Goal: Information Seeking & Learning: Learn about a topic

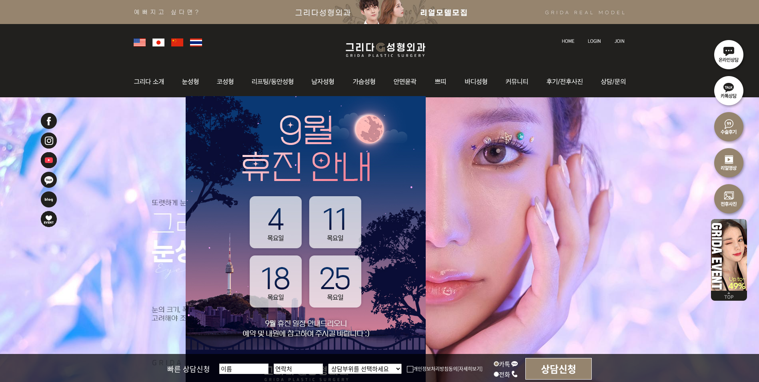
click at [591, 44] on li at bounding box center [595, 36] width 22 height 17
click at [592, 40] on img at bounding box center [594, 41] width 13 height 4
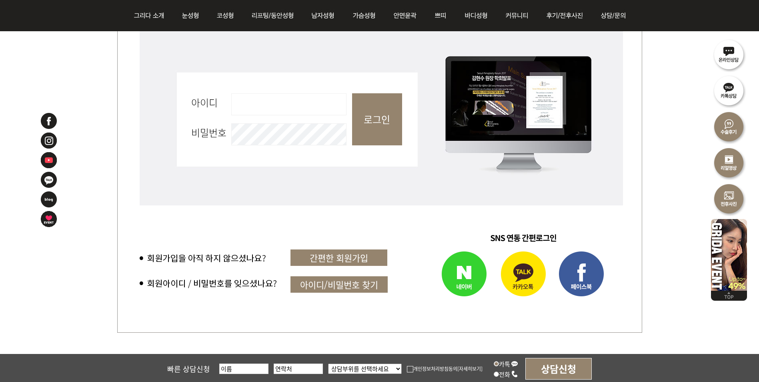
scroll to position [360, 0]
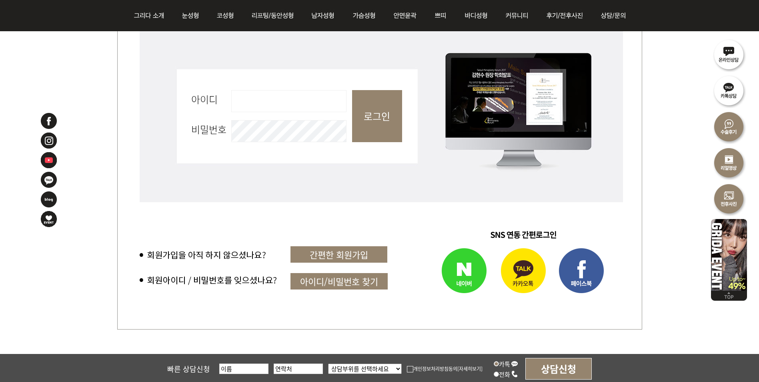
click at [456, 264] on img at bounding box center [449, 271] width 91 height 56
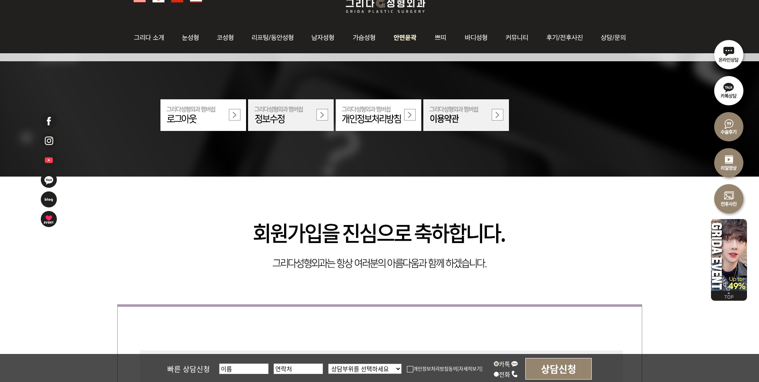
scroll to position [40, 0]
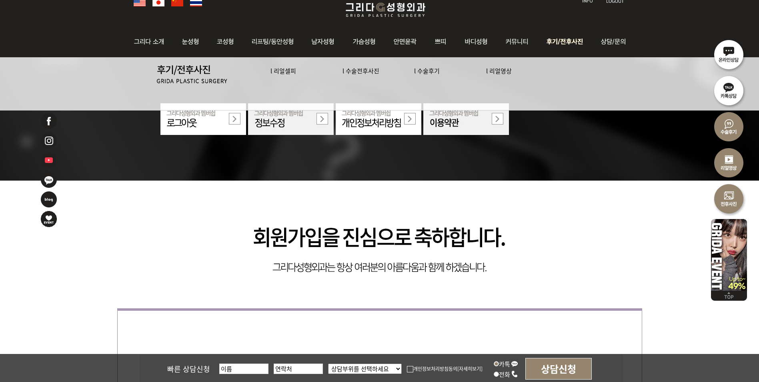
click at [358, 72] on link "l 수술전후사진" at bounding box center [360, 70] width 37 height 8
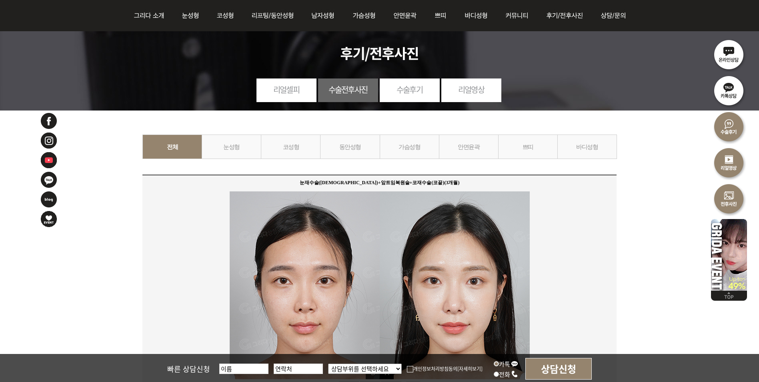
scroll to position [160, 0]
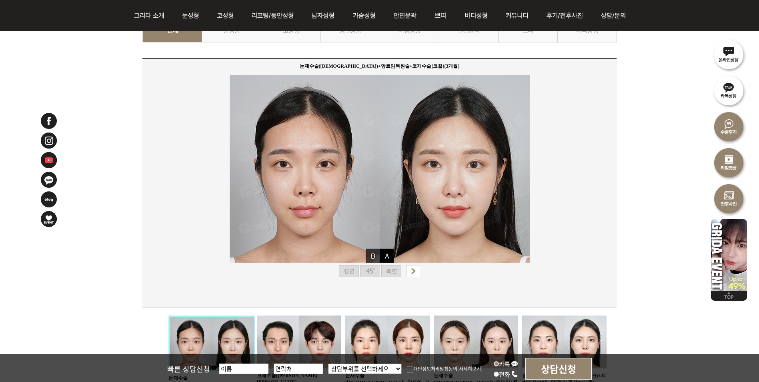
click at [369, 271] on img at bounding box center [370, 271] width 20 height 12
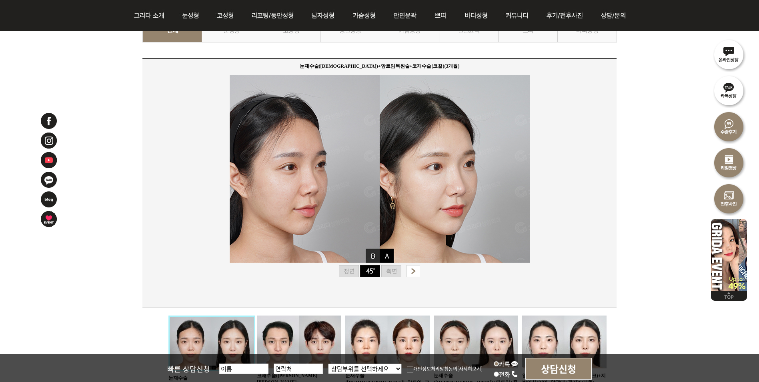
scroll to position [120, 0]
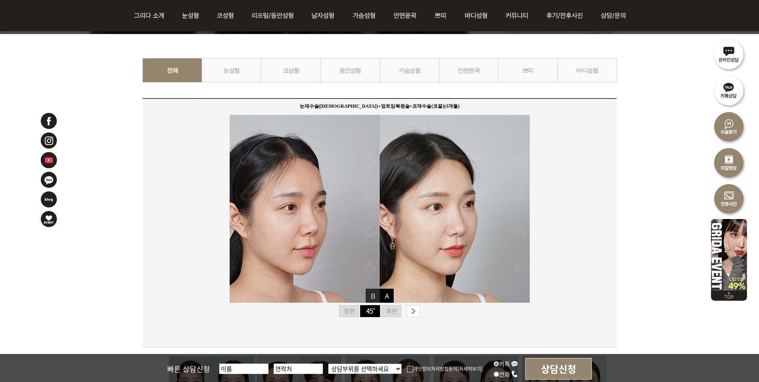
click at [394, 308] on img at bounding box center [391, 311] width 20 height 12
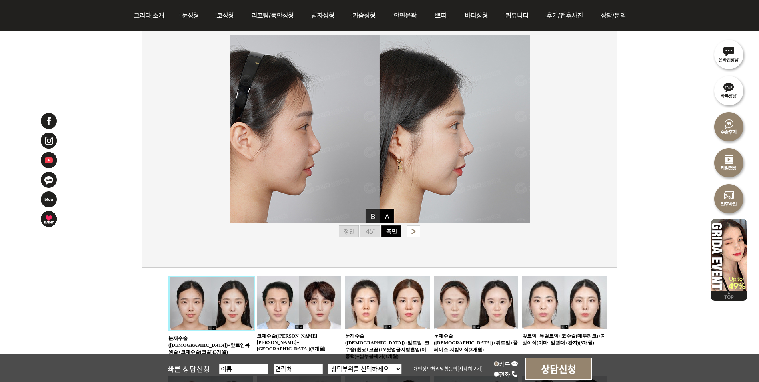
scroll to position [200, 0]
click at [292, 303] on img at bounding box center [299, 301] width 84 height 53
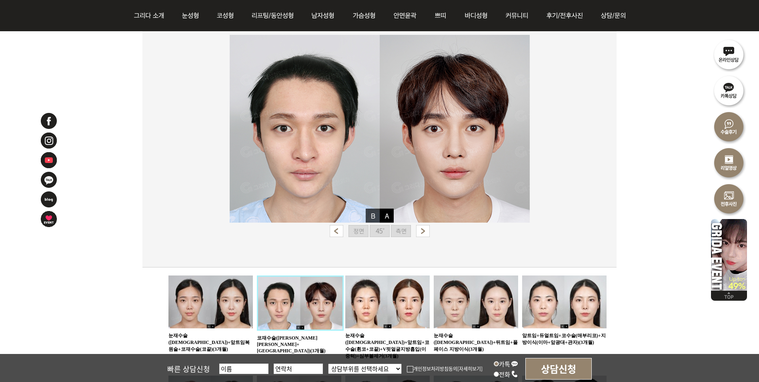
click at [377, 231] on img at bounding box center [380, 231] width 20 height 12
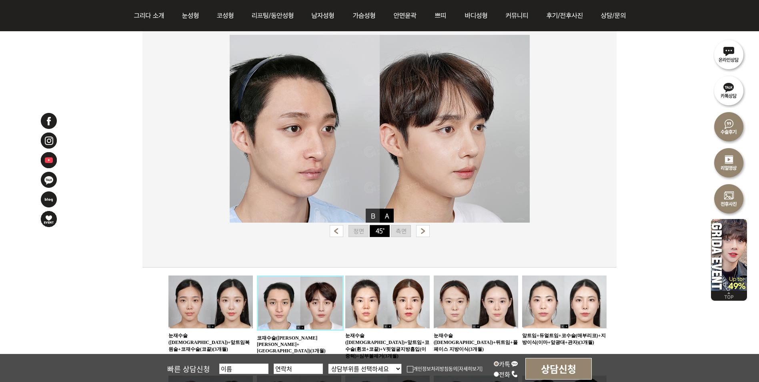
click at [391, 234] on img at bounding box center [401, 231] width 20 height 12
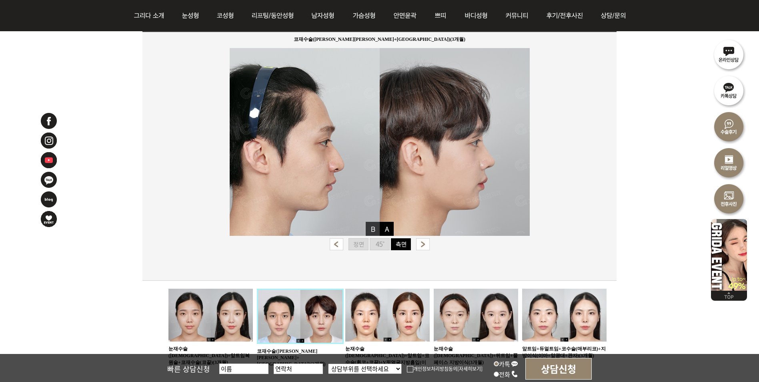
scroll to position [200, 0]
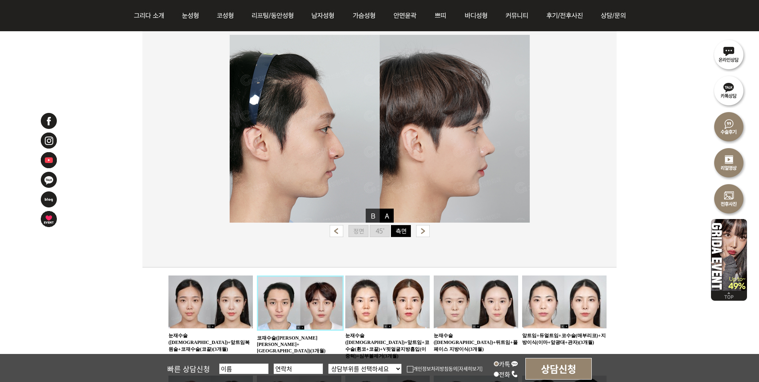
click at [387, 297] on img at bounding box center [387, 301] width 84 height 53
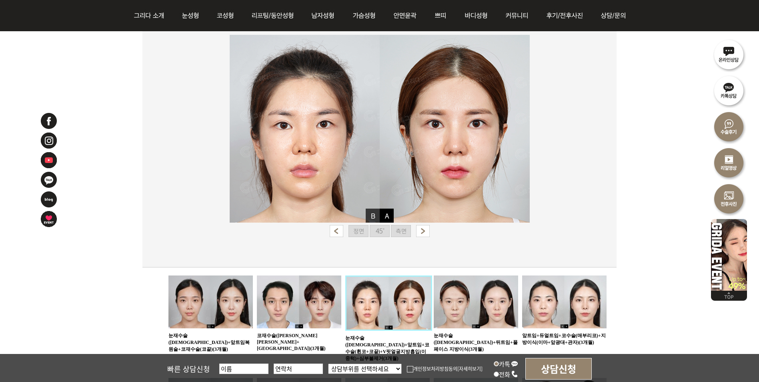
click at [363, 230] on img at bounding box center [358, 231] width 20 height 12
click at [382, 233] on img at bounding box center [380, 231] width 20 height 12
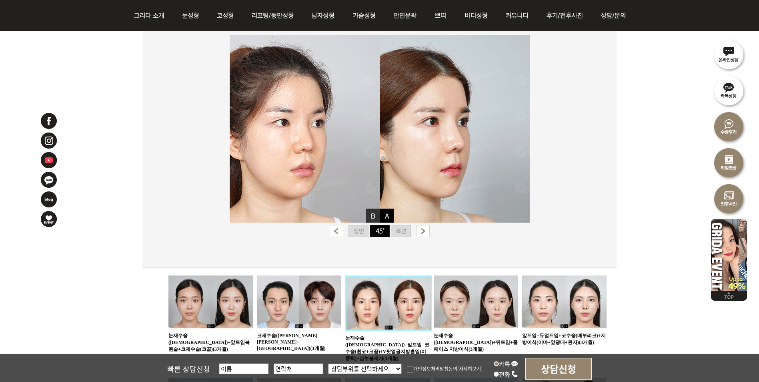
click at [408, 233] on img at bounding box center [401, 231] width 20 height 12
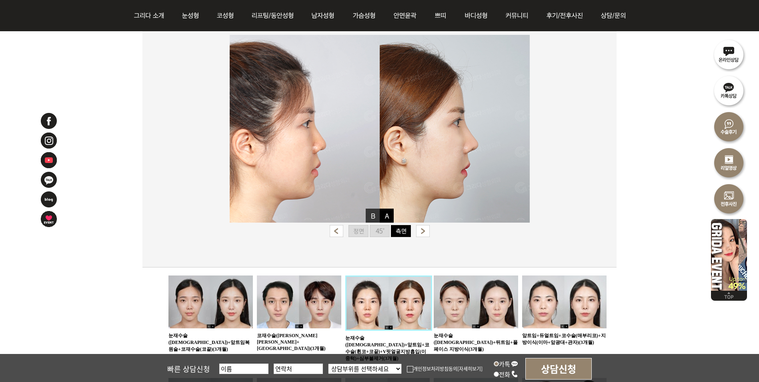
click at [472, 306] on img at bounding box center [476, 301] width 84 height 53
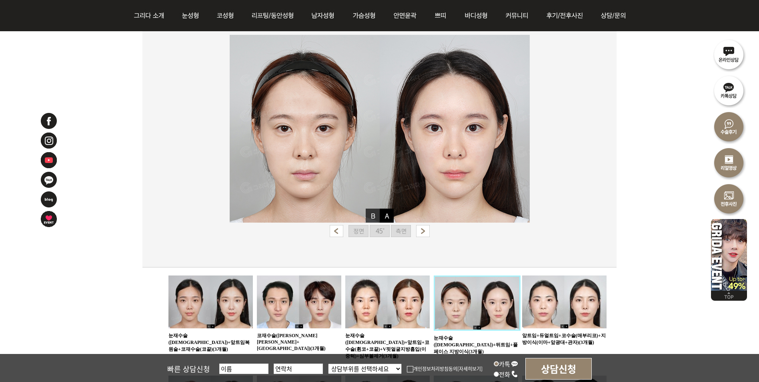
click at [382, 228] on img at bounding box center [380, 231] width 20 height 12
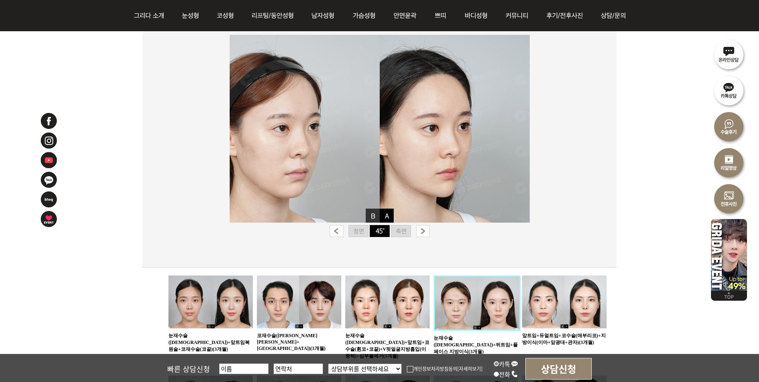
click at [398, 228] on img at bounding box center [401, 231] width 20 height 12
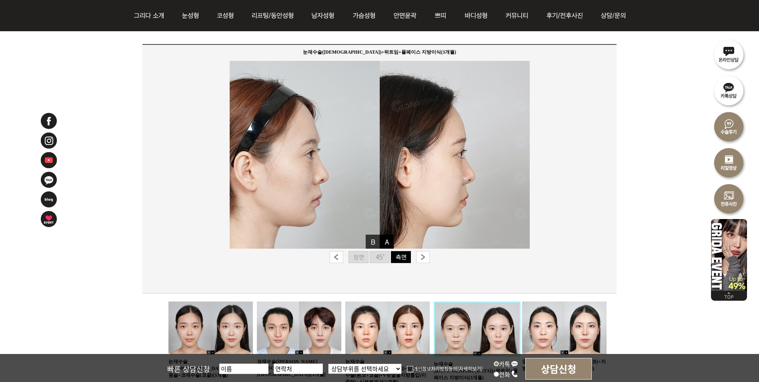
scroll to position [160, 0]
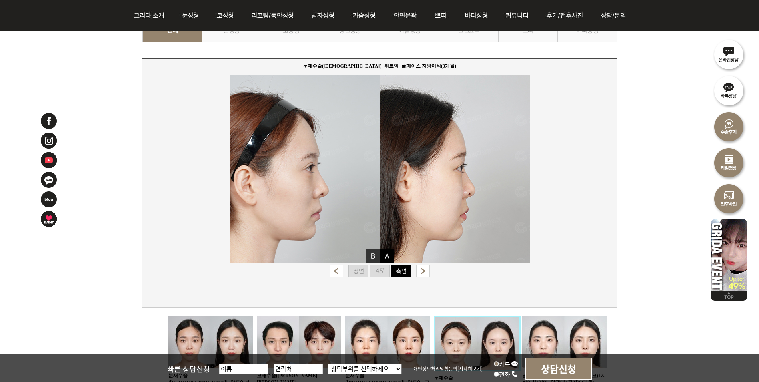
click at [377, 270] on img at bounding box center [380, 271] width 20 height 12
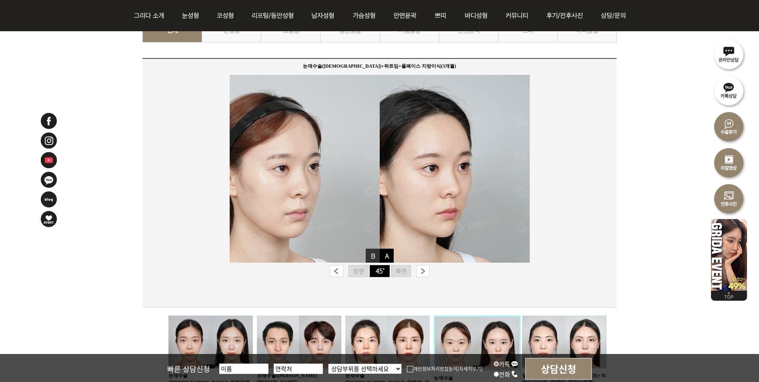
click at [363, 271] on img at bounding box center [358, 271] width 20 height 12
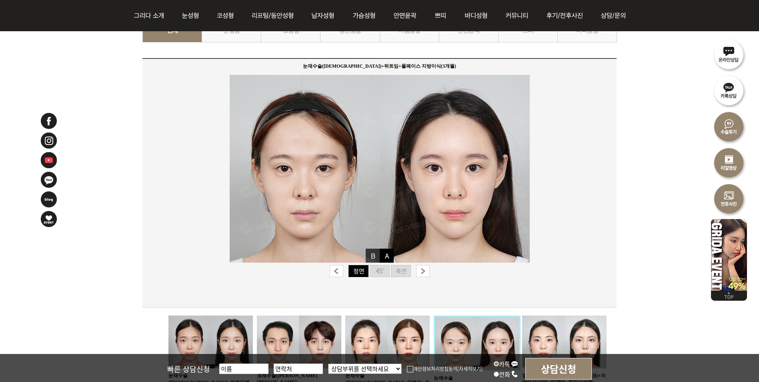
click at [387, 271] on img at bounding box center [380, 271] width 20 height 12
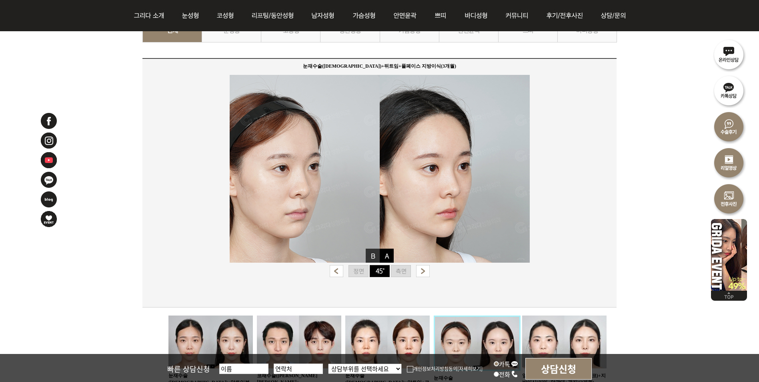
click at [396, 270] on img at bounding box center [401, 271] width 20 height 12
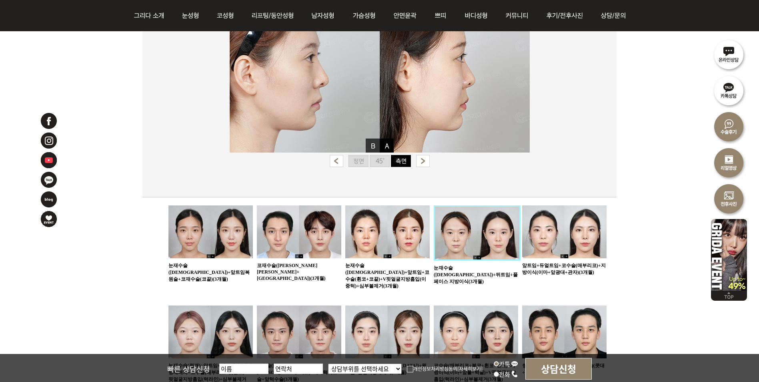
scroll to position [320, 0]
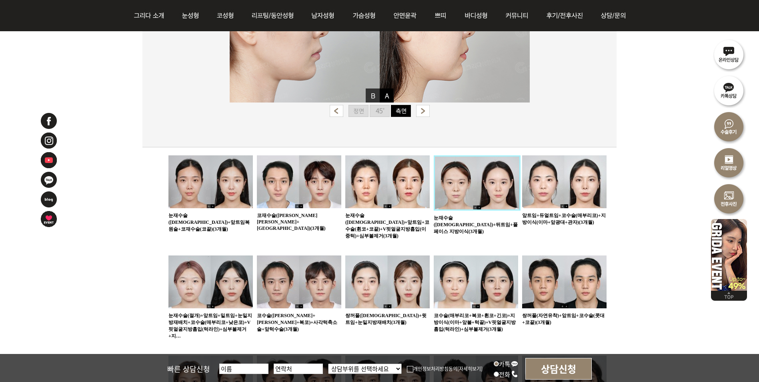
click at [549, 257] on img at bounding box center [564, 281] width 84 height 53
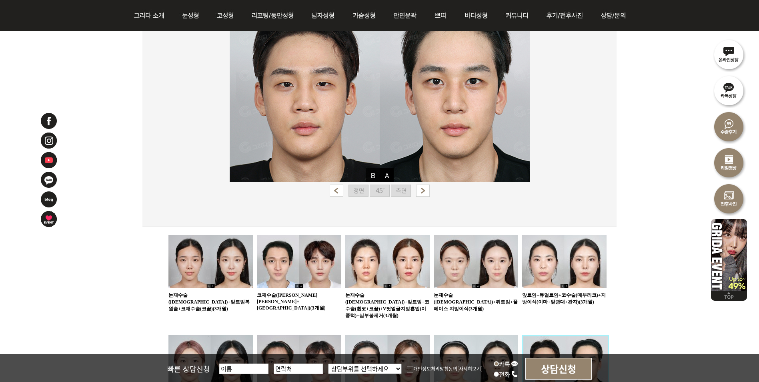
scroll to position [240, 0]
click at [397, 193] on img at bounding box center [401, 191] width 20 height 12
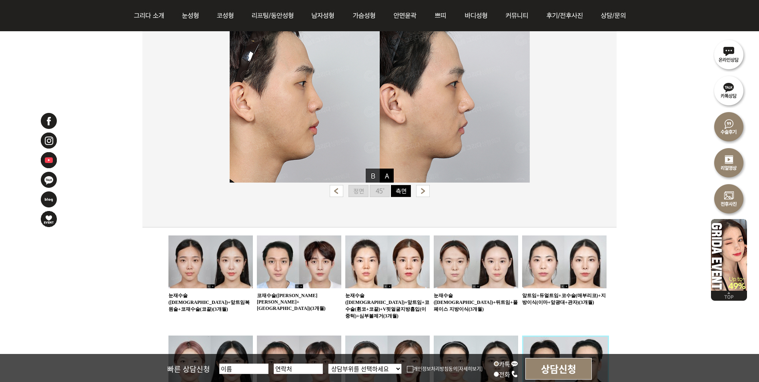
click at [362, 191] on img at bounding box center [358, 191] width 20 height 12
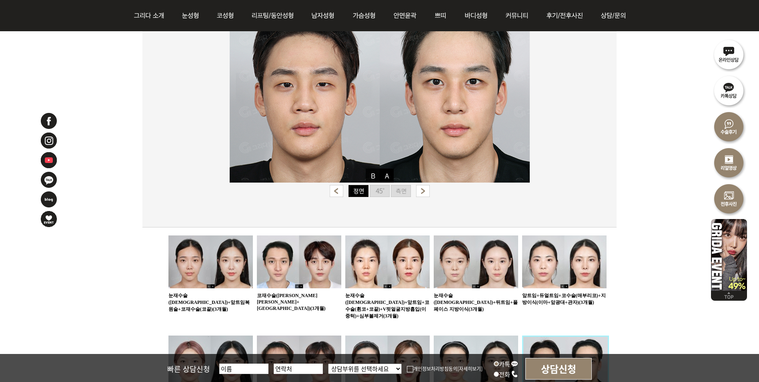
click at [398, 184] on div "쌍꺼풀(자연유착)+앞트임+코수술(콧대+코끝)(3개월)" at bounding box center [380, 93] width 300 height 220
click at [401, 186] on img at bounding box center [401, 191] width 20 height 12
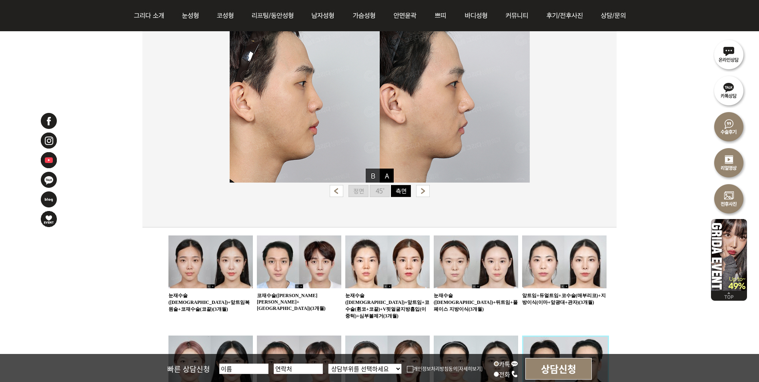
click at [388, 191] on img at bounding box center [380, 191] width 20 height 12
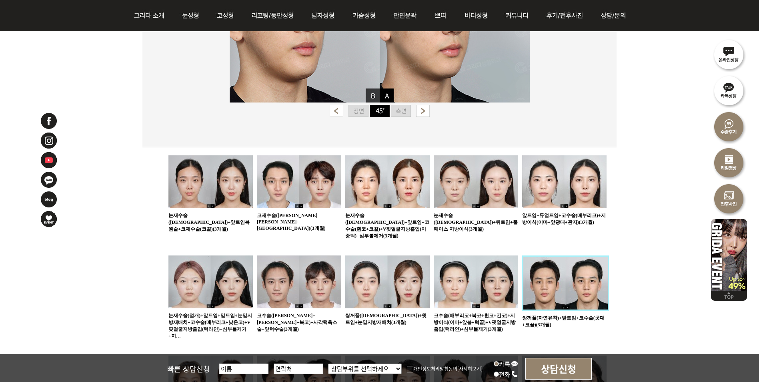
click at [499, 270] on img at bounding box center [476, 281] width 84 height 53
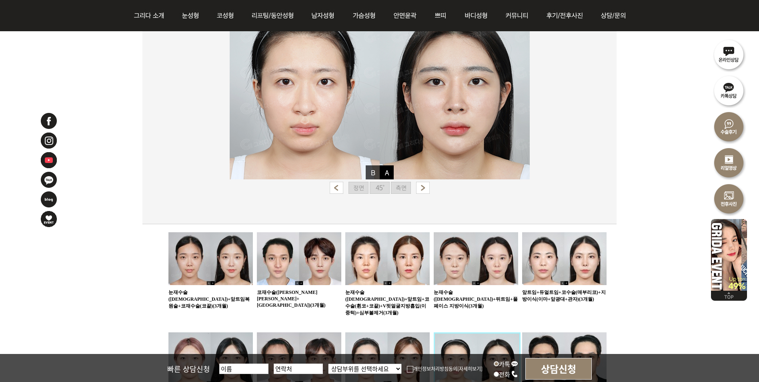
scroll to position [240, 0]
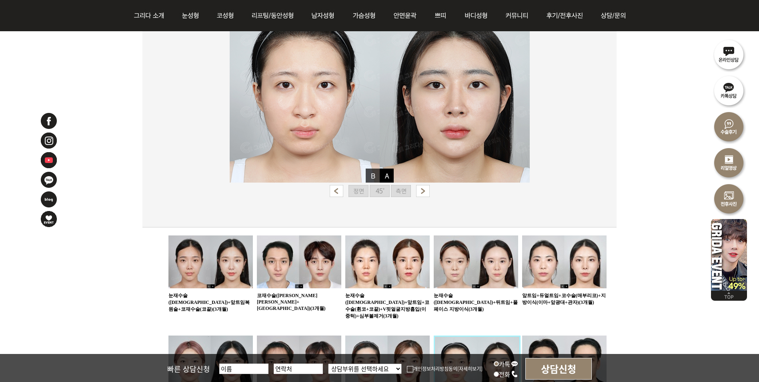
click at [381, 189] on img at bounding box center [380, 191] width 20 height 12
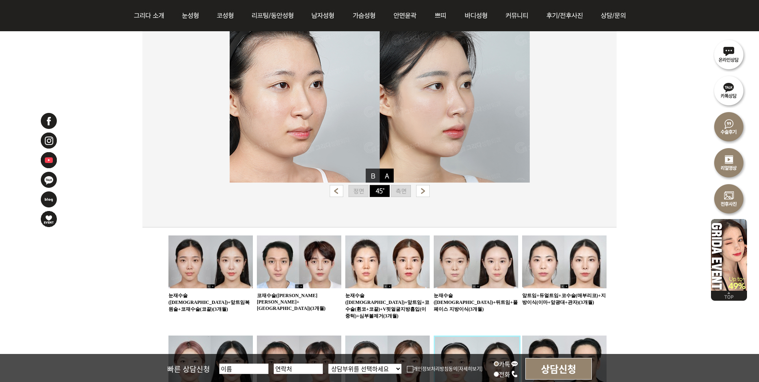
click at [398, 190] on img at bounding box center [401, 191] width 20 height 12
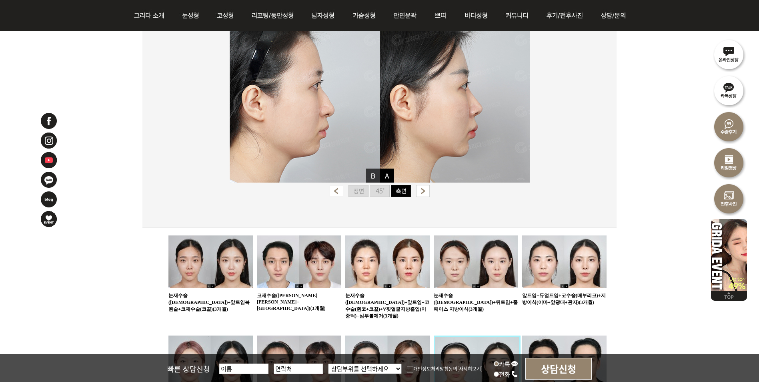
click at [410, 351] on img at bounding box center [387, 361] width 84 height 53
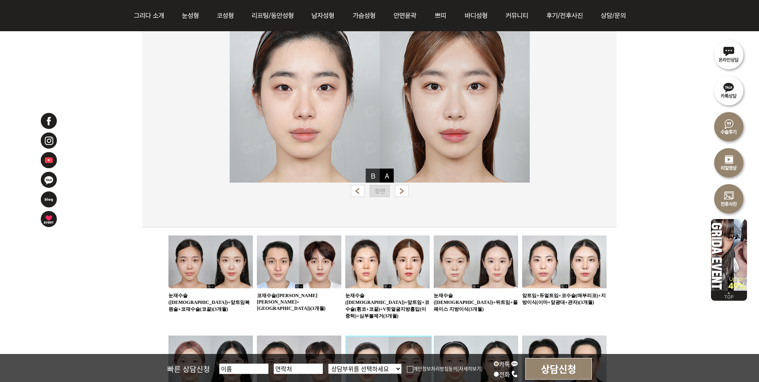
click at [148, 266] on form "421 눈재수술(절개)+앞트임복원술+코재수술(코끝)(3개월) 420 코재수술(휜코+긴코+매부리코)(3개월) 419" at bounding box center [374, 381] width 464 height 293
click at [368, 166] on img at bounding box center [380, 89] width 300 height 188
click at [369, 171] on img at bounding box center [380, 89] width 300 height 188
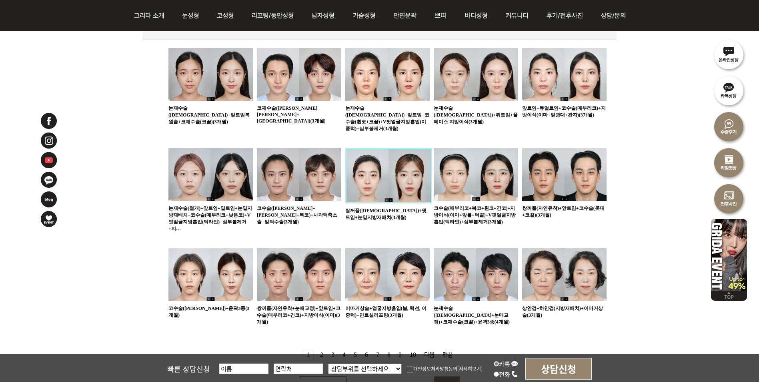
scroll to position [440, 0]
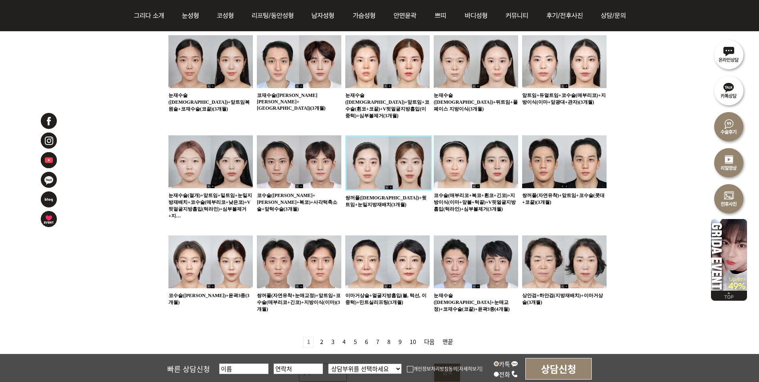
click at [318, 337] on link "2 페이지" at bounding box center [322, 342] width 10 height 10
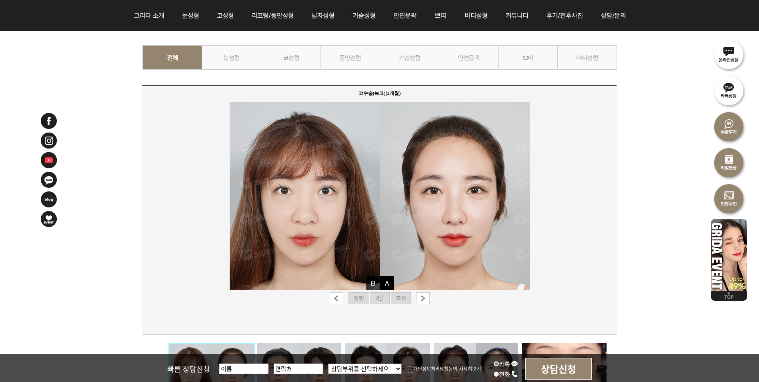
scroll to position [120, 0]
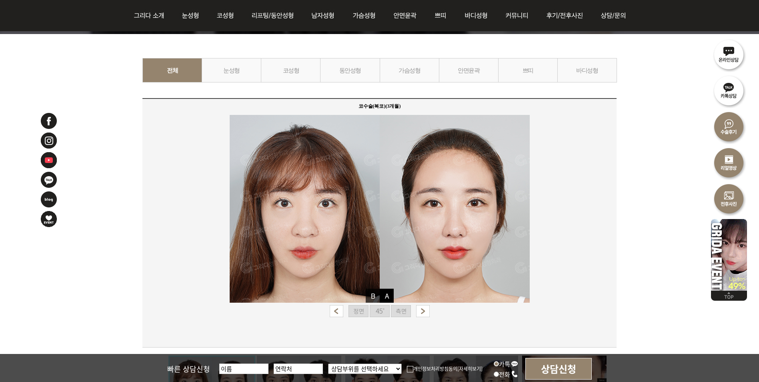
click at [291, 72] on link "코성형" at bounding box center [291, 70] width 60 height 24
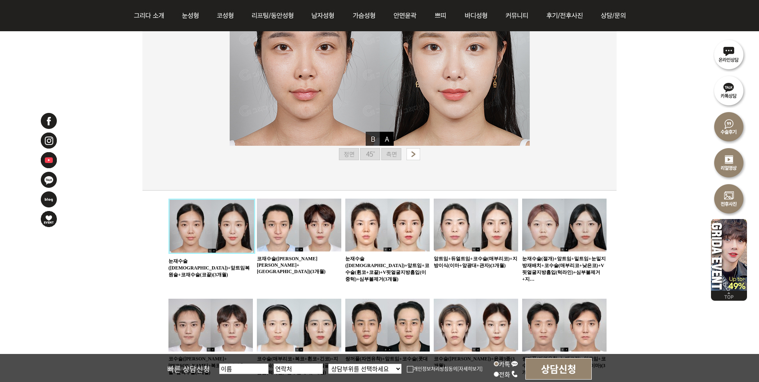
scroll to position [440, 0]
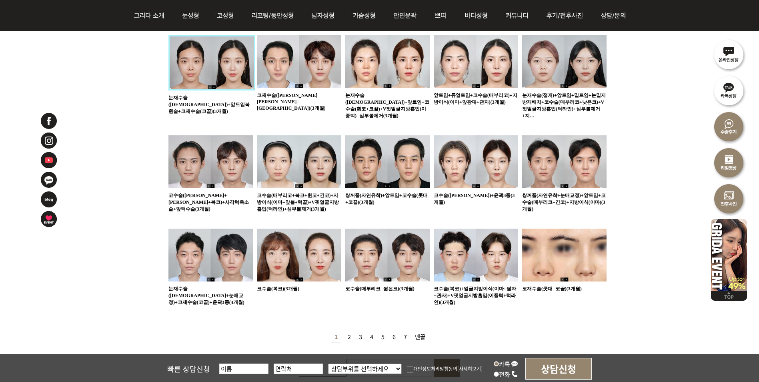
click at [545, 246] on img at bounding box center [564, 254] width 84 height 53
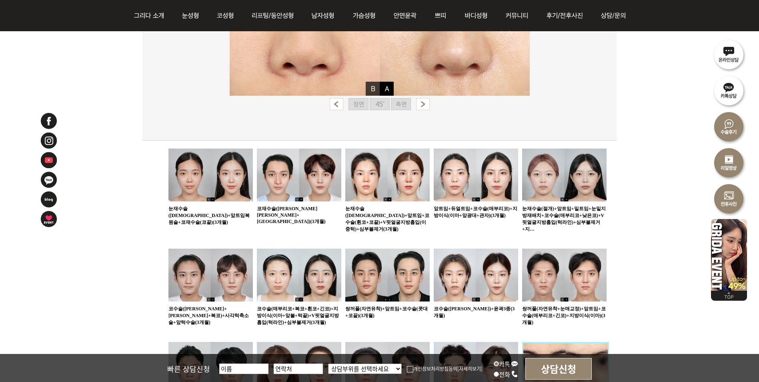
scroll to position [200, 0]
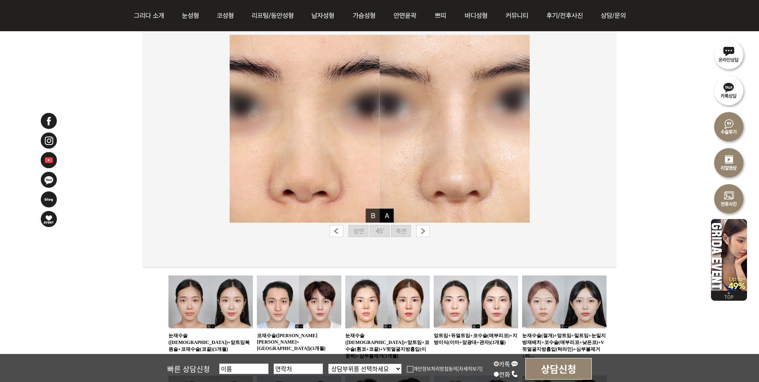
click at [388, 228] on img at bounding box center [380, 231] width 20 height 12
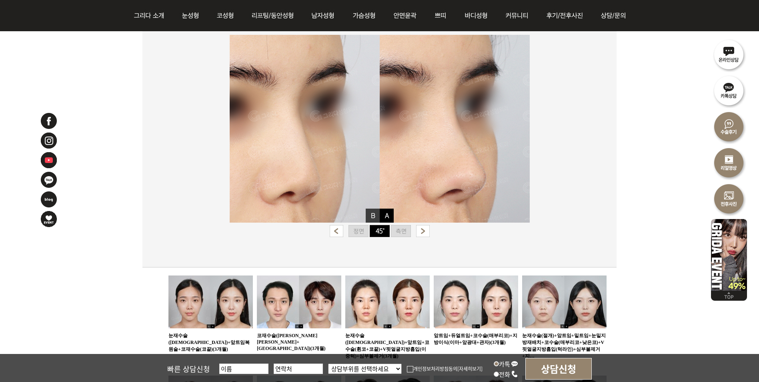
click at [406, 231] on img at bounding box center [401, 231] width 20 height 12
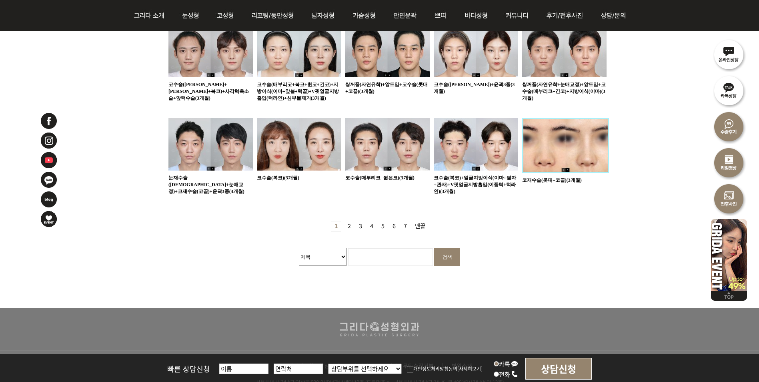
scroll to position [560, 0]
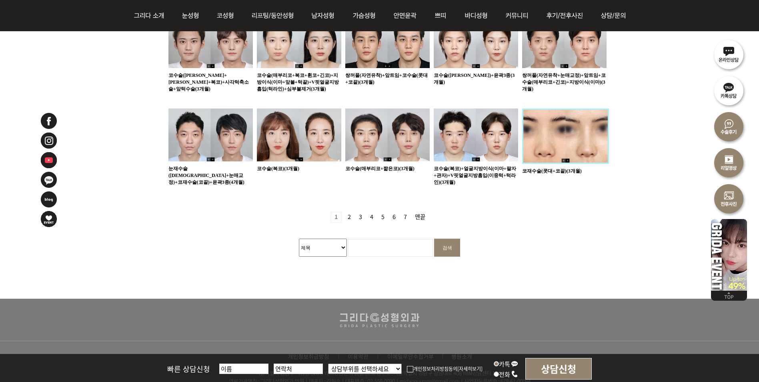
click at [352, 212] on link "2 페이지" at bounding box center [349, 217] width 10 height 10
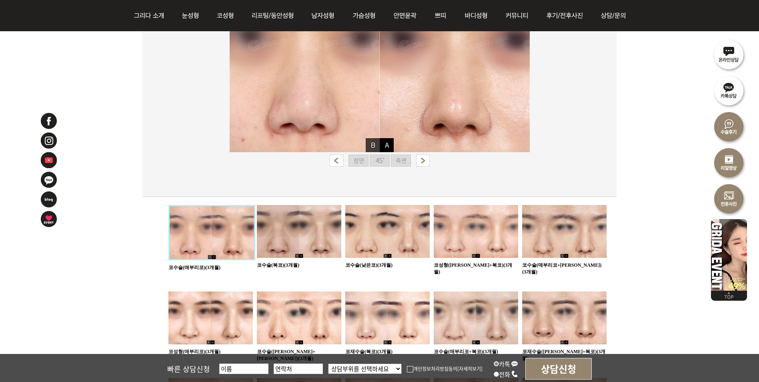
scroll to position [280, 0]
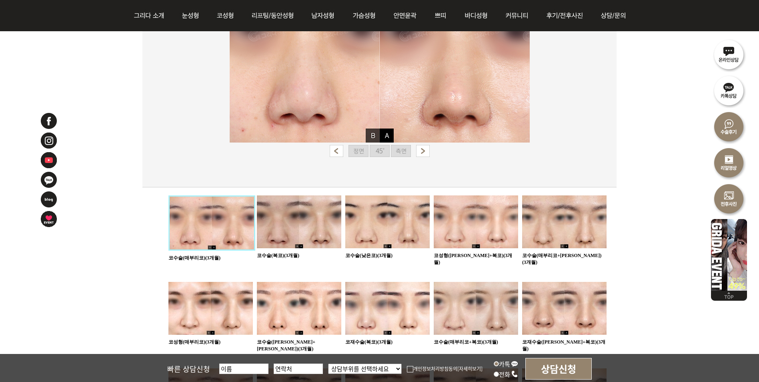
click at [386, 227] on img at bounding box center [387, 221] width 84 height 53
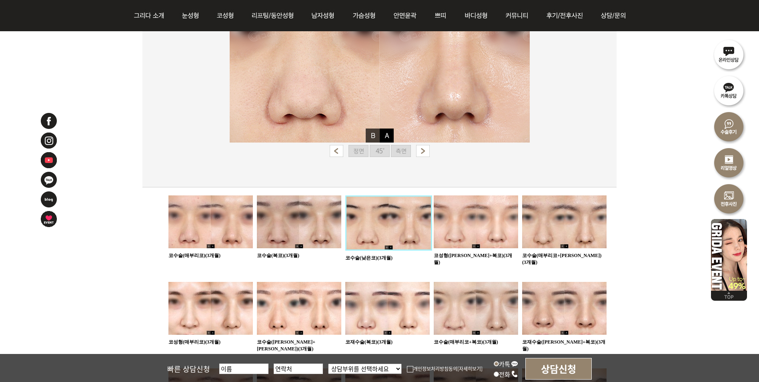
click at [392, 152] on img at bounding box center [401, 151] width 20 height 12
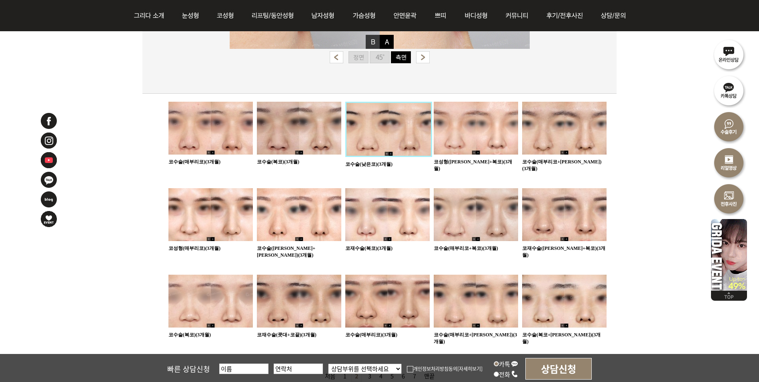
scroll to position [480, 0]
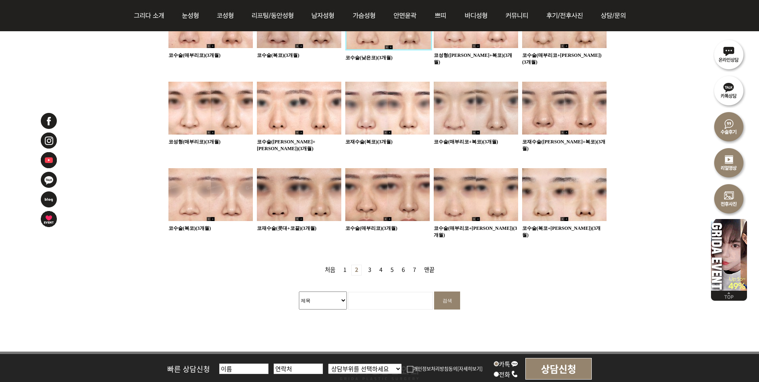
click at [326, 192] on img at bounding box center [299, 194] width 84 height 53
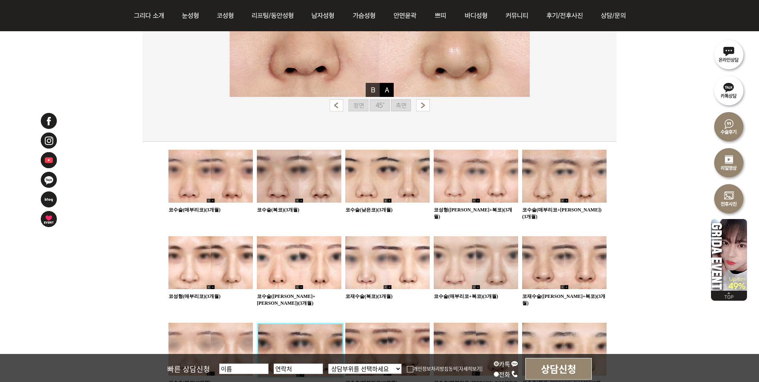
scroll to position [200, 0]
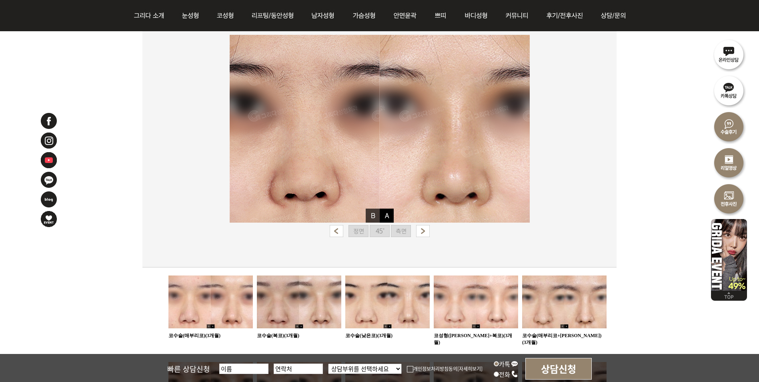
click at [396, 231] on img at bounding box center [401, 231] width 20 height 12
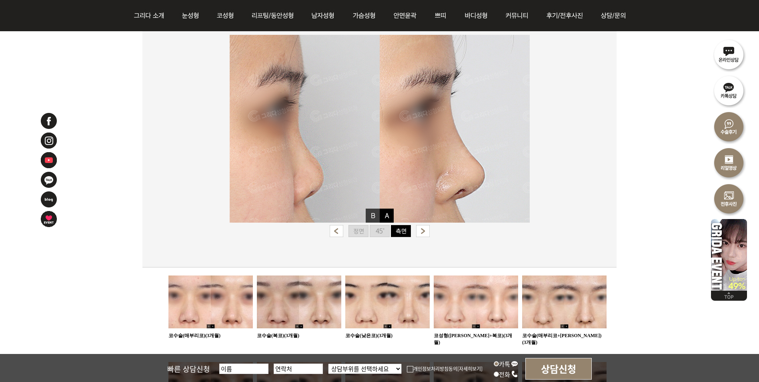
click at [376, 231] on img at bounding box center [380, 231] width 20 height 12
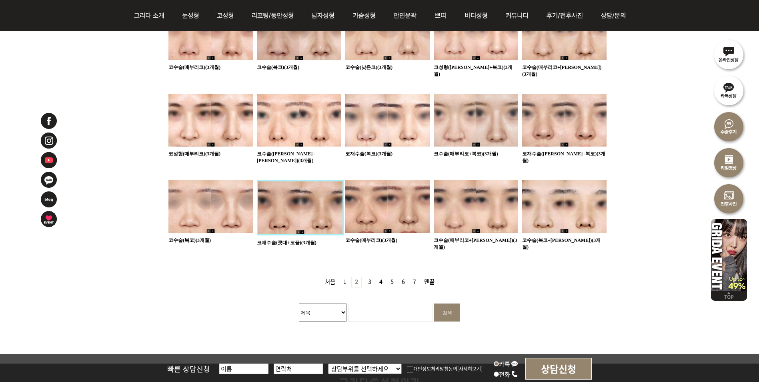
scroll to position [480, 0]
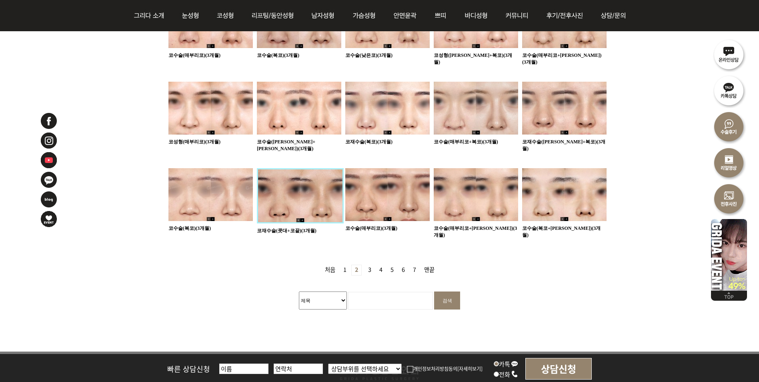
click at [366, 265] on link "3 페이지" at bounding box center [370, 270] width 10 height 10
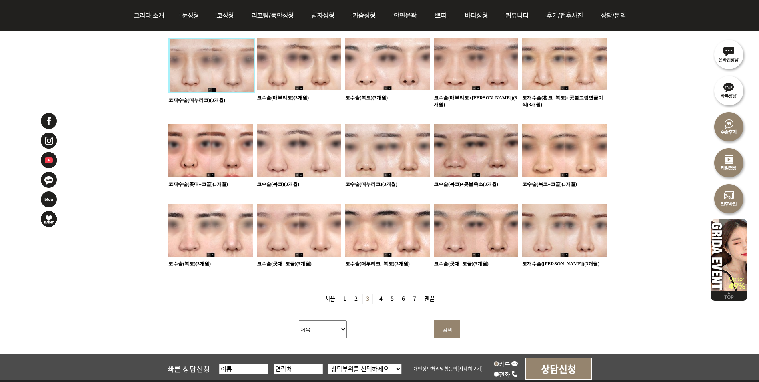
scroll to position [440, 0]
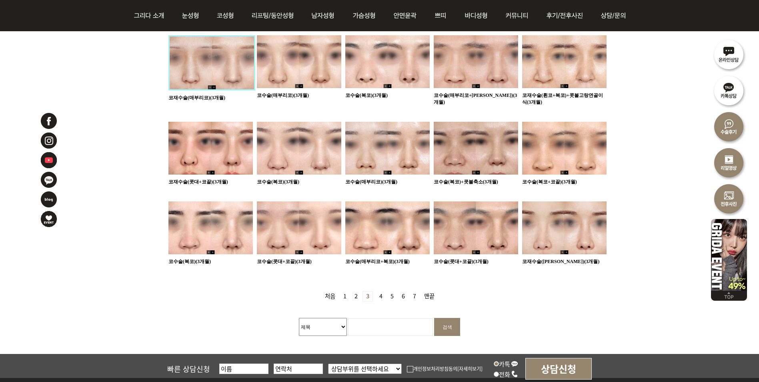
click at [310, 214] on img at bounding box center [299, 227] width 84 height 53
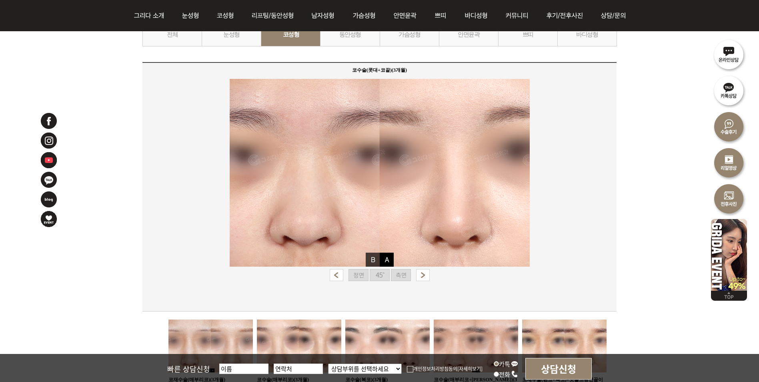
scroll to position [160, 0]
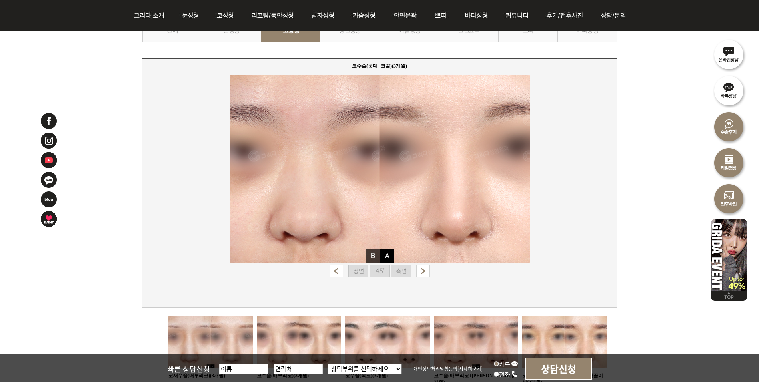
click at [388, 267] on img at bounding box center [380, 271] width 20 height 12
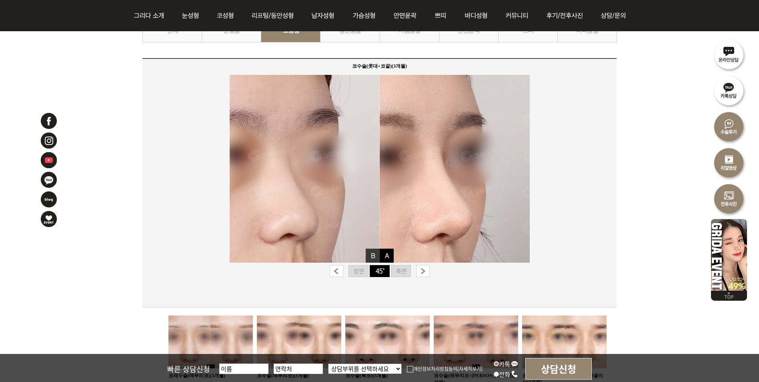
click at [403, 273] on img at bounding box center [401, 271] width 20 height 12
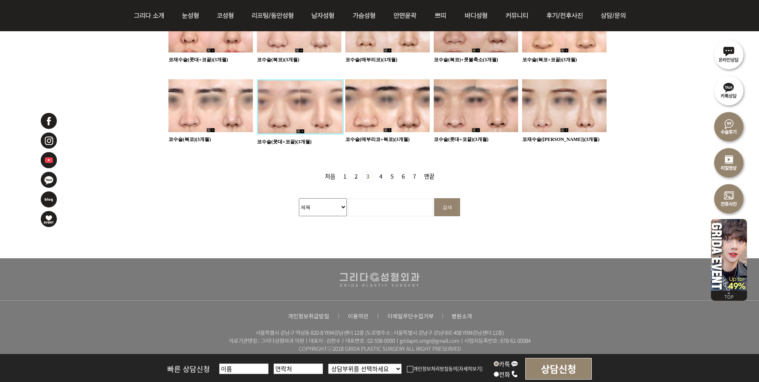
scroll to position [579, 0]
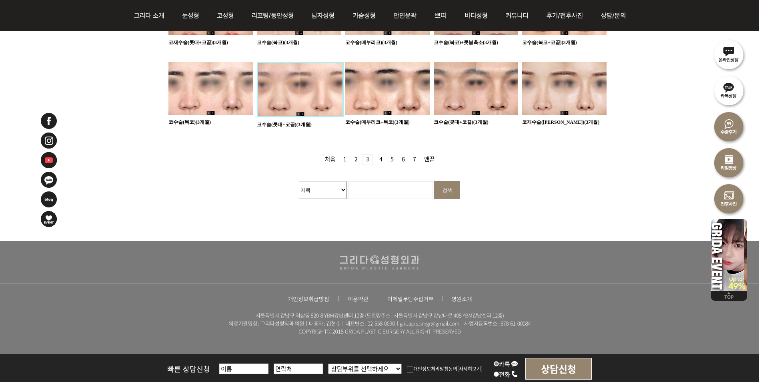
click at [378, 154] on link "4 페이지" at bounding box center [381, 159] width 10 height 10
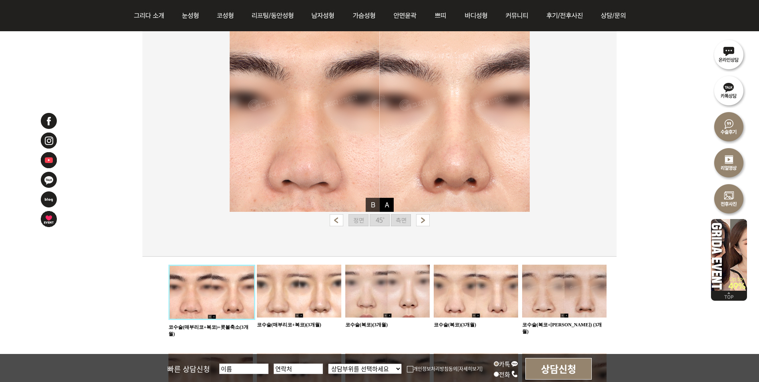
scroll to position [280, 0]
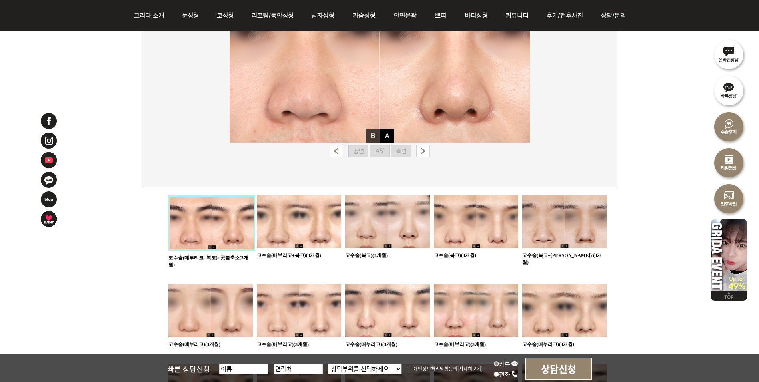
click at [389, 146] on img at bounding box center [380, 151] width 20 height 12
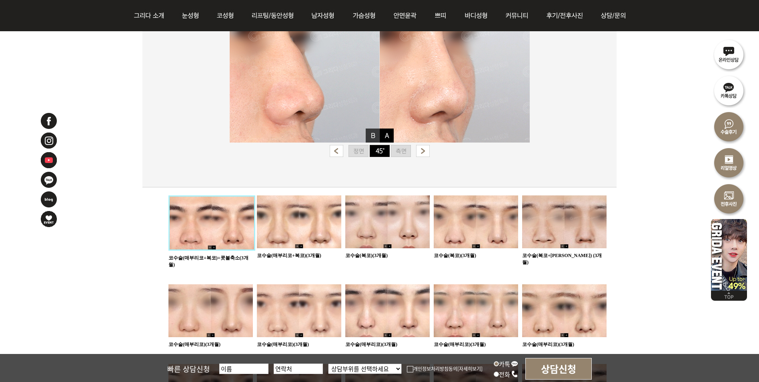
click at [406, 152] on img at bounding box center [401, 151] width 20 height 12
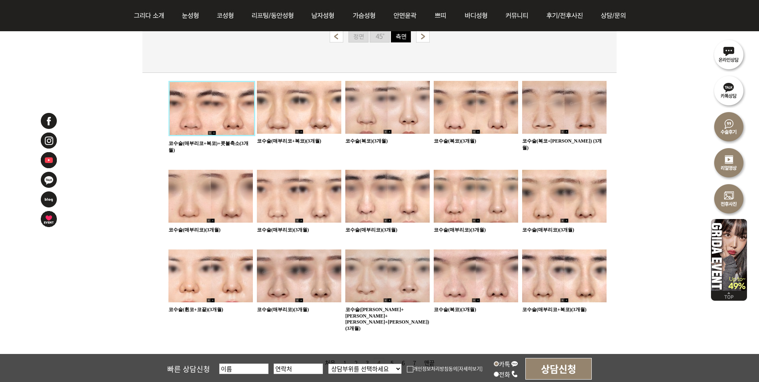
scroll to position [400, 0]
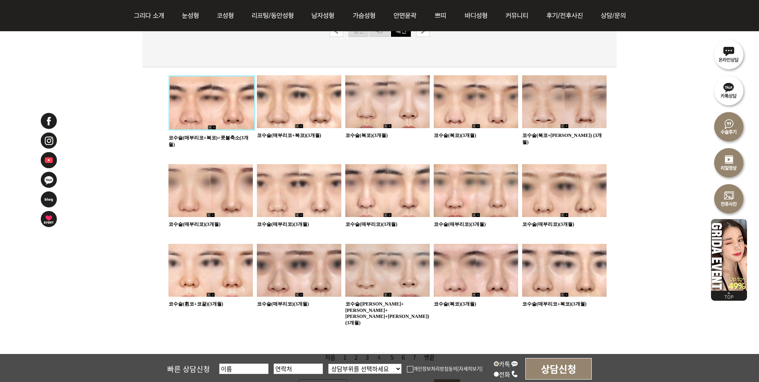
click at [390, 352] on link "5 페이지" at bounding box center [392, 357] width 10 height 10
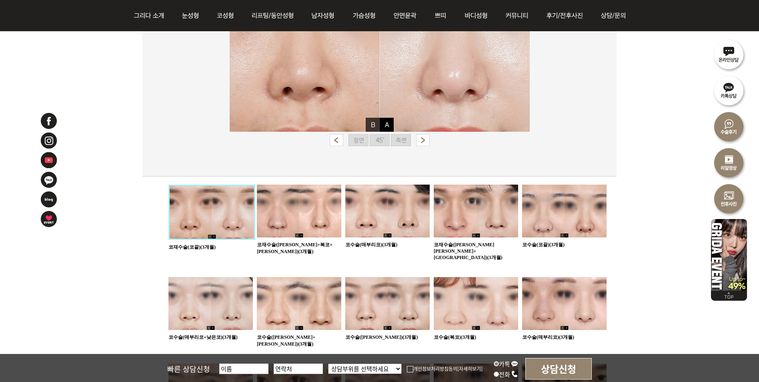
scroll to position [320, 0]
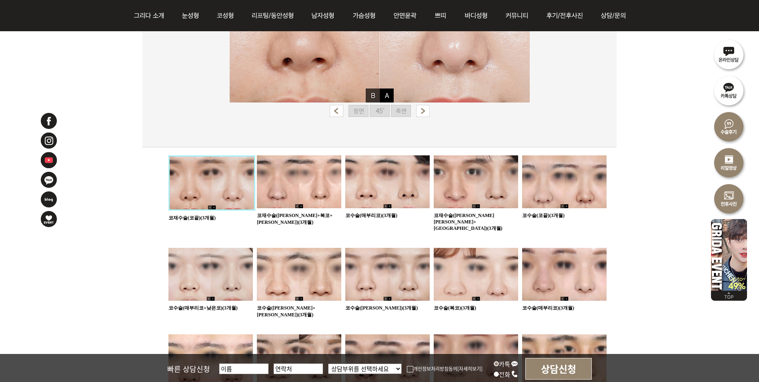
click at [539, 181] on img at bounding box center [564, 181] width 84 height 53
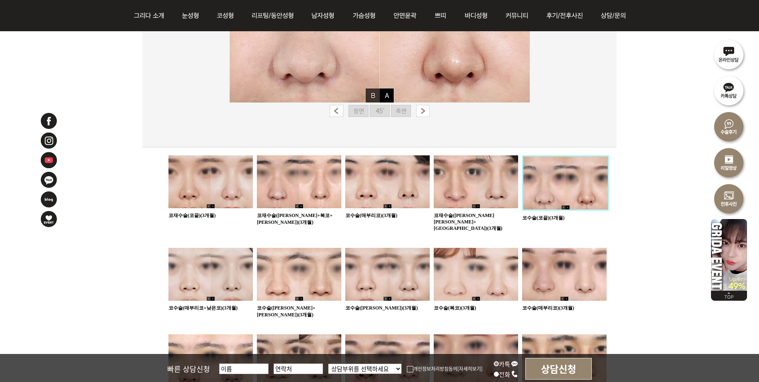
click at [404, 107] on img at bounding box center [401, 111] width 20 height 12
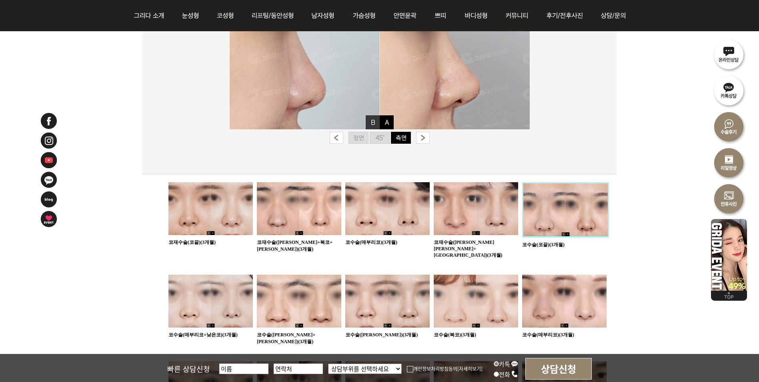
scroll to position [280, 0]
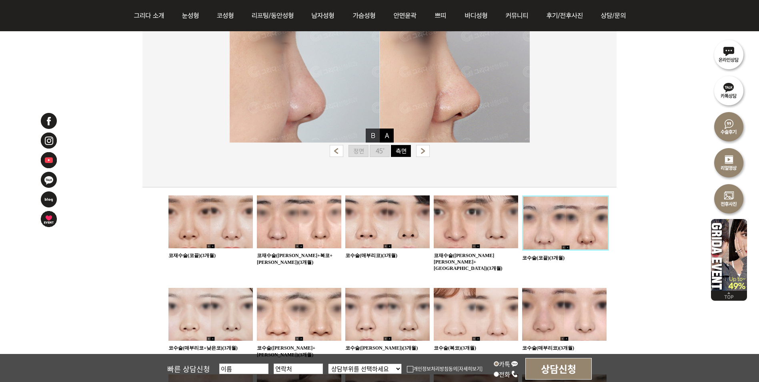
click at [224, 224] on img at bounding box center [210, 221] width 84 height 53
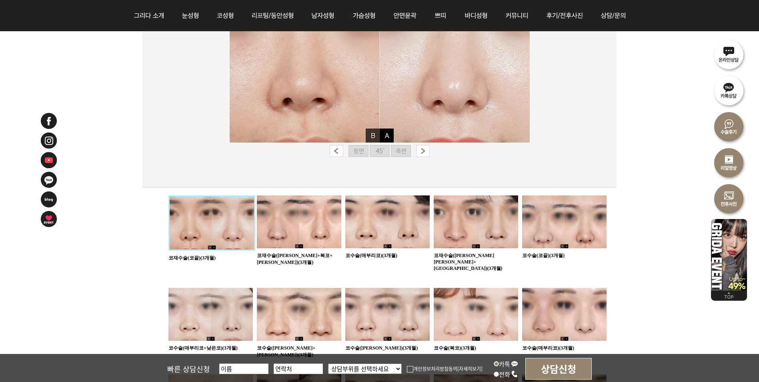
click at [380, 153] on img at bounding box center [380, 151] width 20 height 12
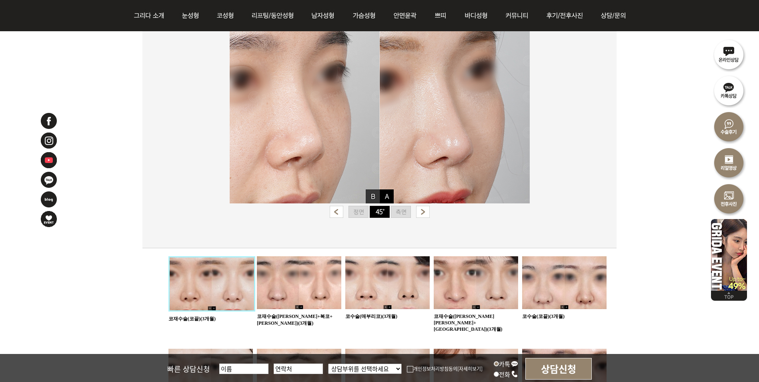
scroll to position [200, 0]
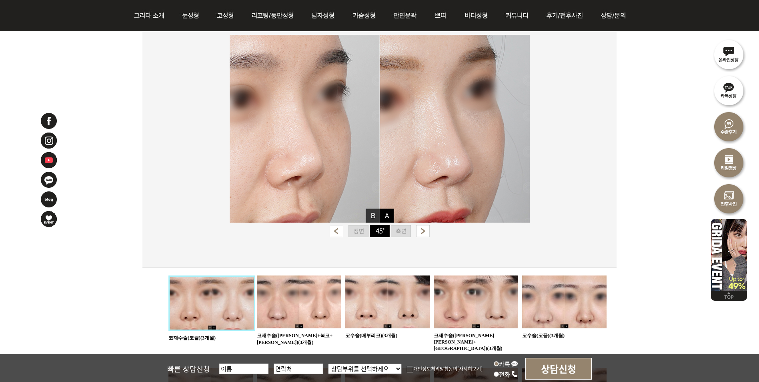
click at [399, 230] on img at bounding box center [401, 231] width 20 height 12
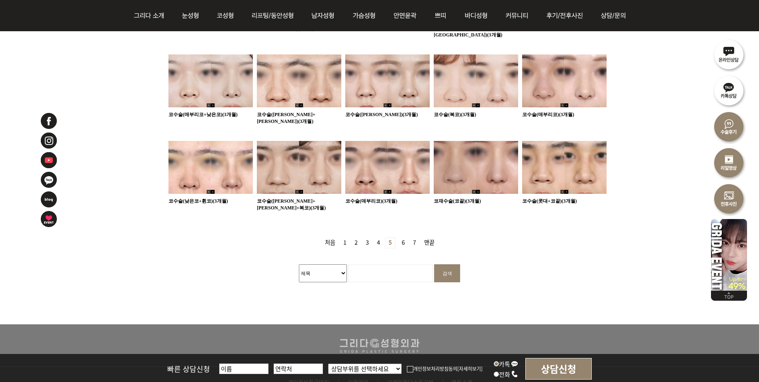
scroll to position [520, 0]
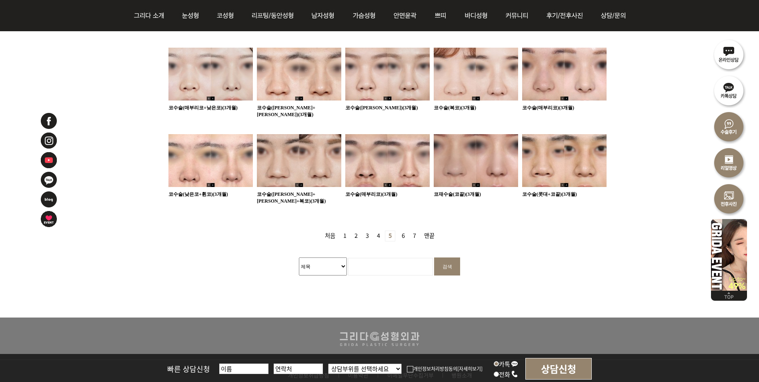
click at [404, 231] on link "6 페이지" at bounding box center [403, 236] width 10 height 10
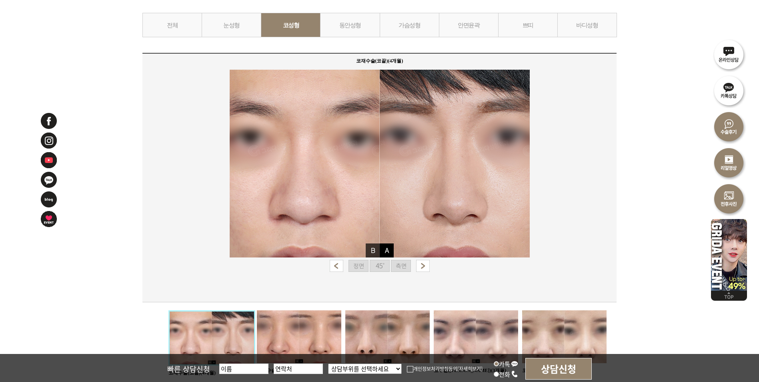
scroll to position [200, 0]
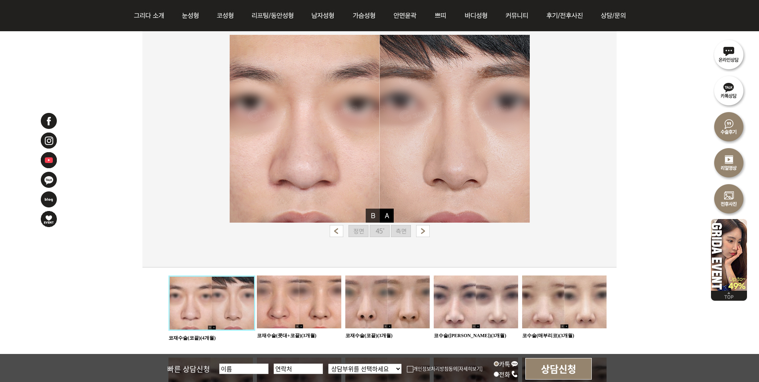
click at [385, 228] on img at bounding box center [380, 231] width 20 height 12
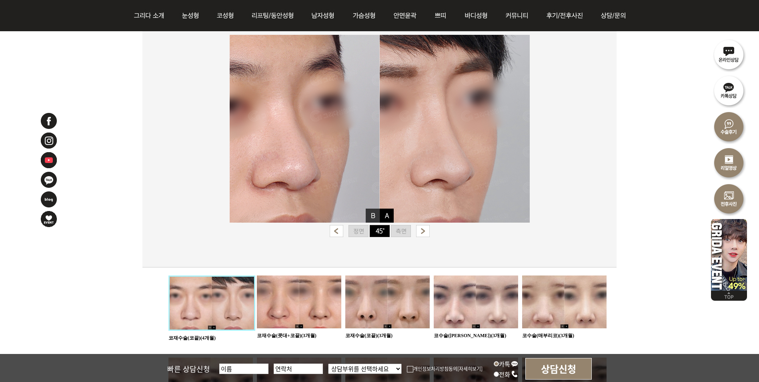
click at [409, 229] on img at bounding box center [401, 231] width 20 height 12
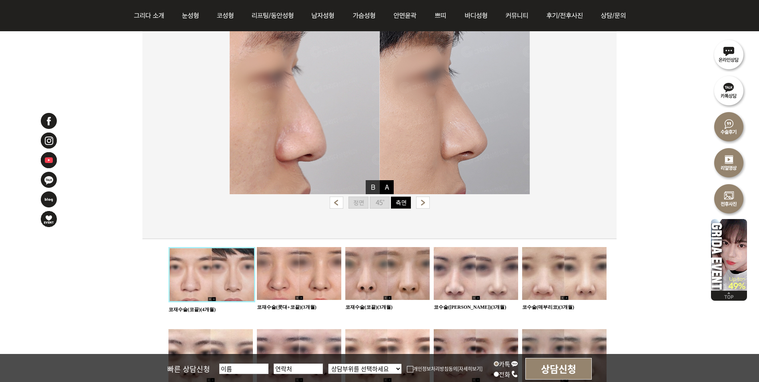
scroll to position [280, 0]
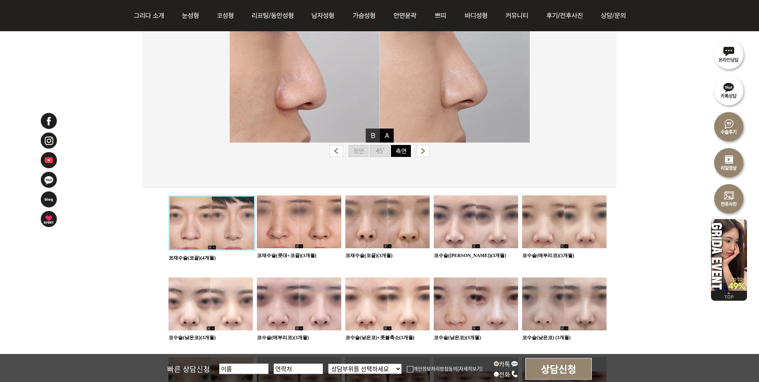
click at [490, 229] on img at bounding box center [476, 221] width 84 height 53
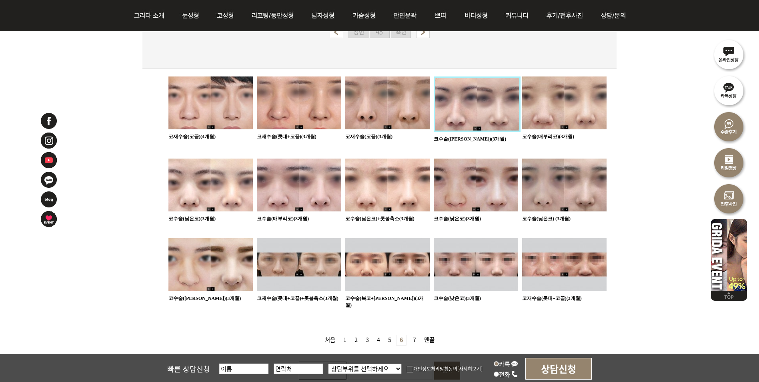
scroll to position [400, 0]
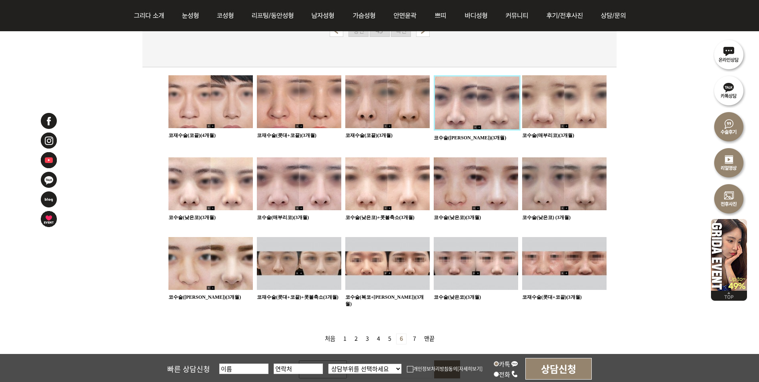
click at [380, 259] on img at bounding box center [387, 263] width 84 height 53
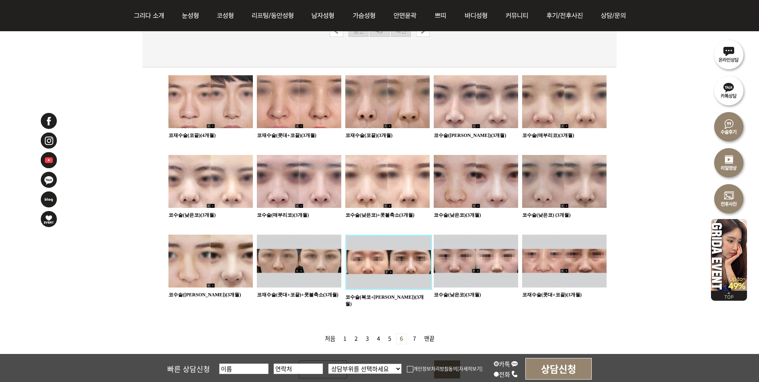
click at [414, 334] on link "7 페이지" at bounding box center [415, 339] width 10 height 10
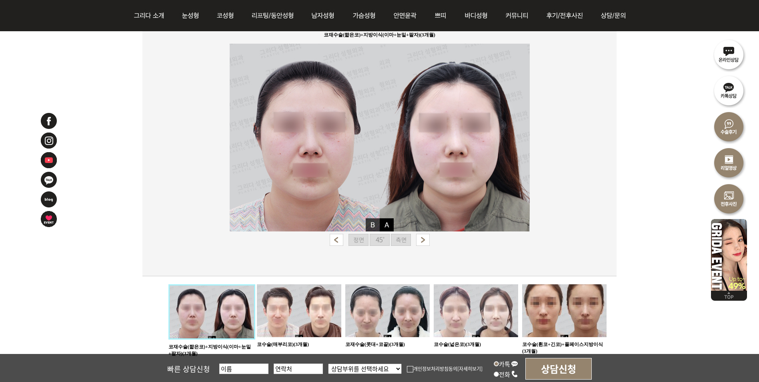
scroll to position [320, 0]
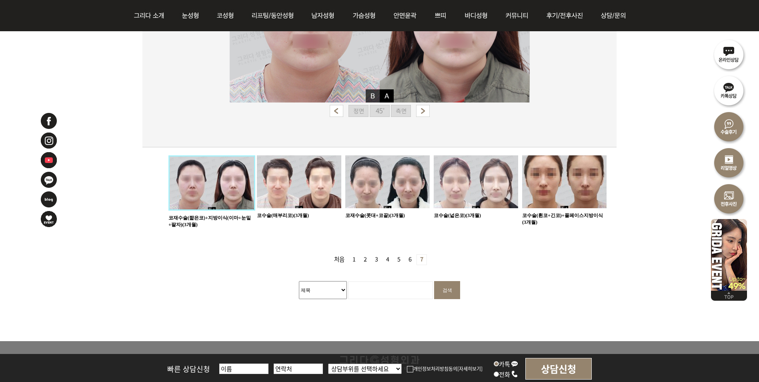
click at [575, 159] on img at bounding box center [564, 181] width 84 height 53
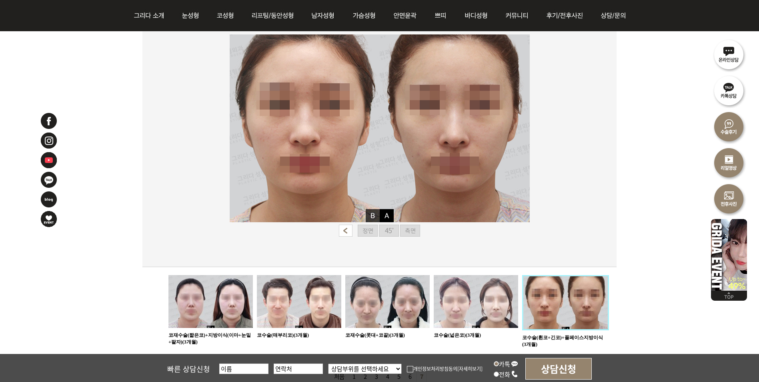
scroll to position [200, 0]
click at [388, 230] on img at bounding box center [389, 231] width 20 height 12
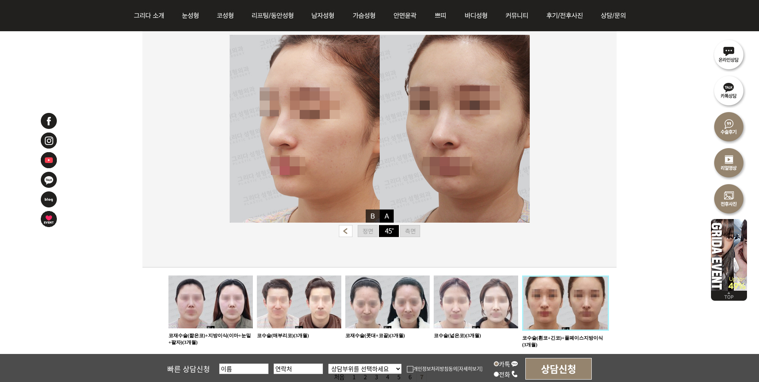
click at [409, 231] on img at bounding box center [410, 231] width 20 height 12
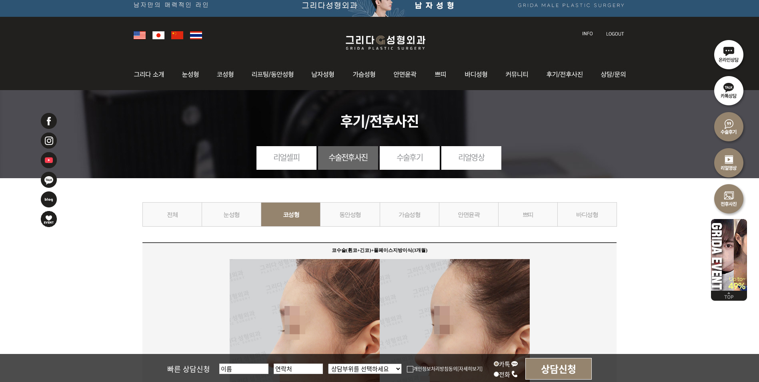
scroll to position [0, 0]
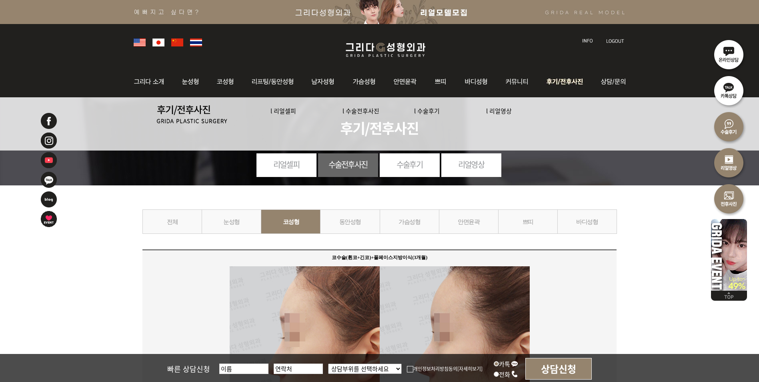
click at [508, 107] on link "l 리얼영상" at bounding box center [499, 110] width 26 height 8
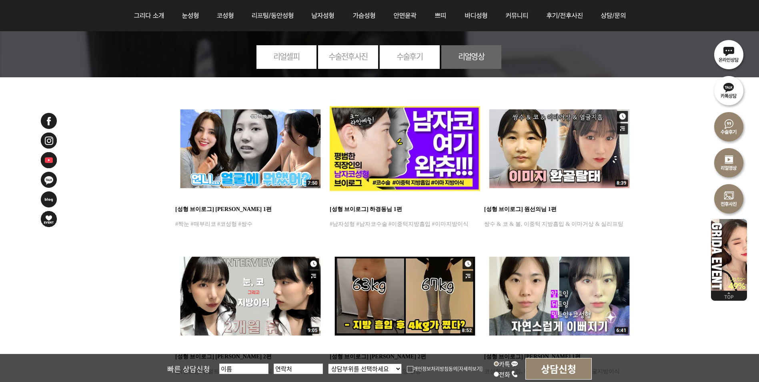
scroll to position [80, 0]
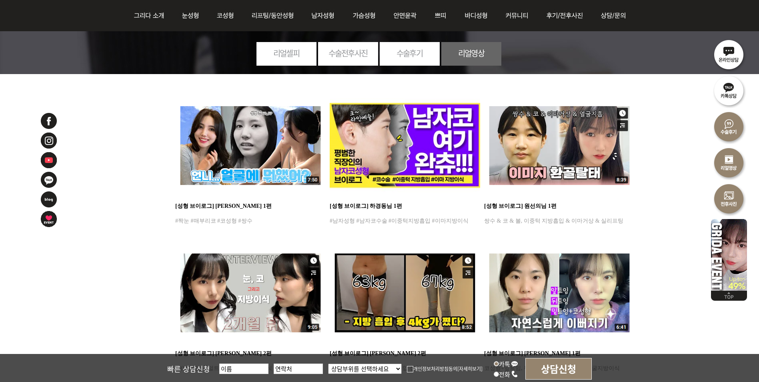
click at [292, 140] on img at bounding box center [250, 145] width 150 height 106
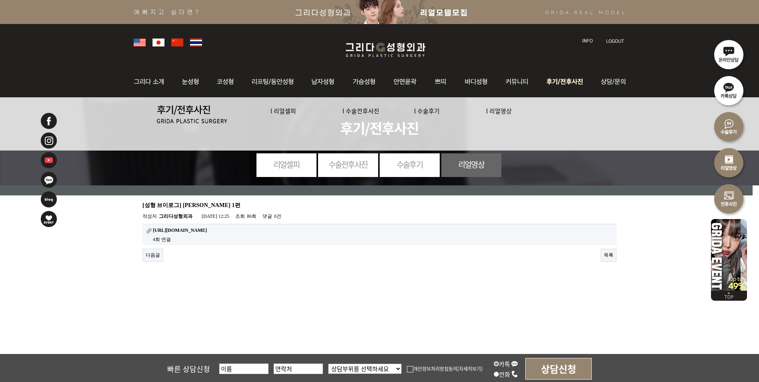
click at [360, 107] on link "l 수술전후사진" at bounding box center [360, 110] width 37 height 8
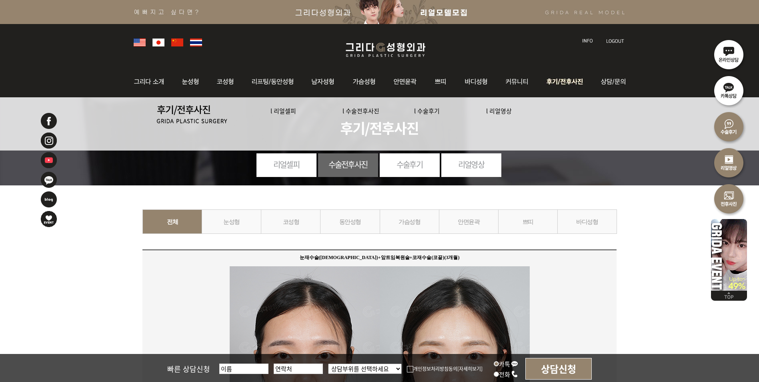
click at [370, 112] on link "l 수술전후사진" at bounding box center [360, 110] width 37 height 8
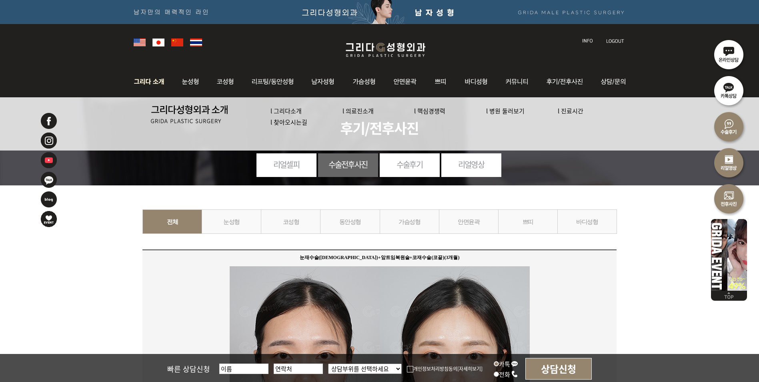
click at [353, 112] on link "l 의료진소개" at bounding box center [357, 110] width 31 height 8
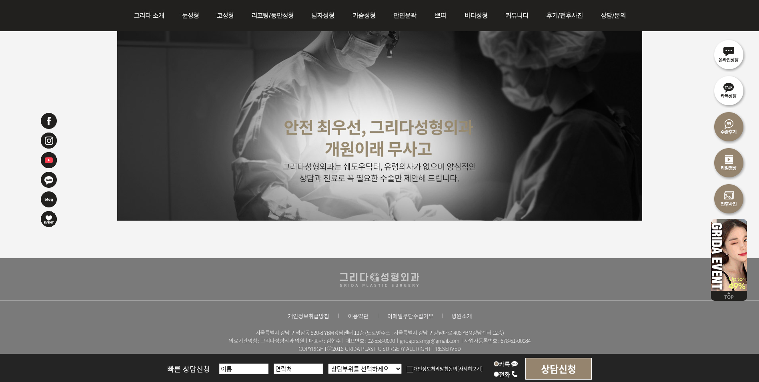
scroll to position [2031, 0]
